Goal: Check status

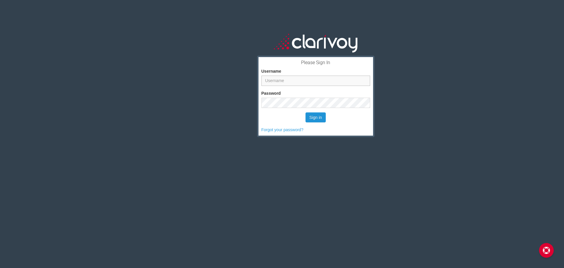
type input "jnoble@goschmail.com"
drag, startPoint x: 308, startPoint y: 117, endPoint x: 305, endPoint y: 117, distance: 3.5
click at [308, 117] on button "Sign in" at bounding box center [316, 117] width 20 height 10
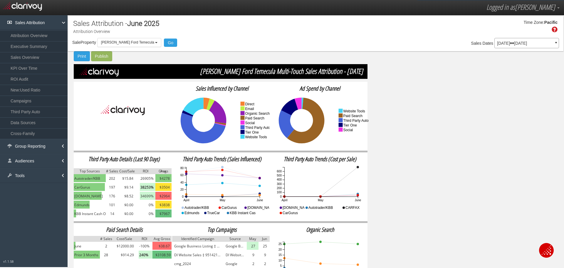
click at [523, 45] on p "[DATE] [DATE]" at bounding box center [526, 43] width 59 height 4
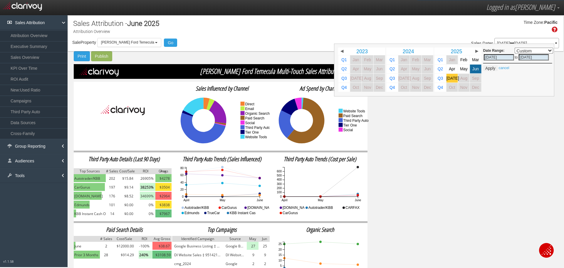
click at [447, 78] on span "[DATE]" at bounding box center [453, 78] width 13 height 4
select select ","
type input "[DATE]"
click at [467, 135] on div "Sales Attribution - [DATE] Attribution Overview Time Zone: Pacific Sale Propert…" at bounding box center [315, 156] width 497 height 283
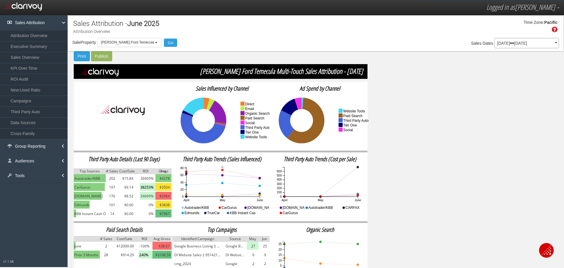
click at [503, 44] on p "[DATE] [DATE]" at bounding box center [526, 43] width 59 height 4
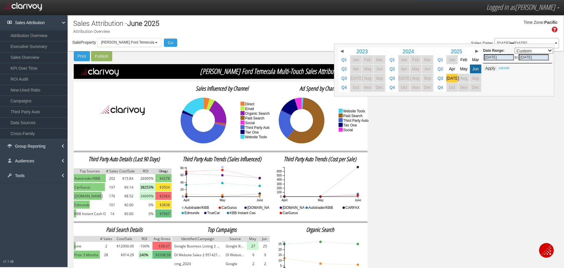
click at [447, 79] on link "[DATE]" at bounding box center [452, 78] width 11 height 9
select select ","
type input "[DATE]"
click at [483, 68] on button "Apply" at bounding box center [490, 68] width 14 height 6
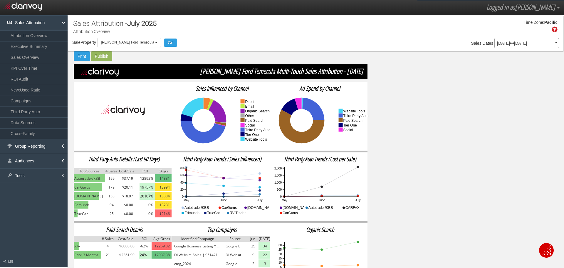
scroll to position [27, 0]
